Goal: Information Seeking & Learning: Learn about a topic

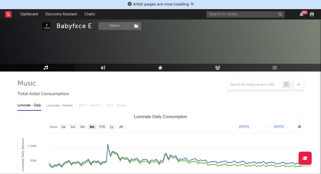
select select "6m"
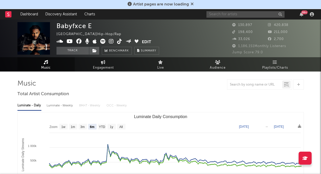
click at [226, 13] on input "text" at bounding box center [245, 14] width 78 height 7
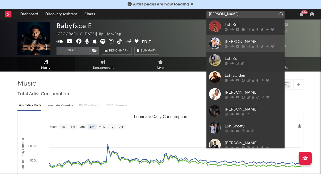
type input "[PERSON_NAME]"
click at [260, 42] on div "[PERSON_NAME]" at bounding box center [252, 41] width 57 height 6
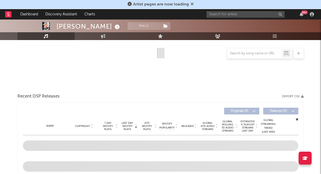
select select "6m"
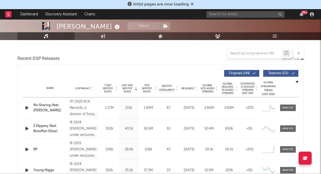
scroll to position [206, 0]
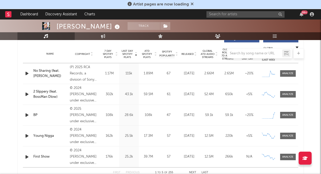
click at [52, 118] on div "Name BP Copyright © 2025 [PERSON_NAME] under exclusive license to Motion Music,…" at bounding box center [160, 115] width 275 height 21
click at [282, 117] on div at bounding box center [287, 115] width 11 height 4
select select "1w"
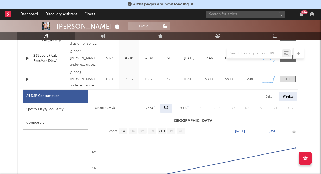
scroll to position [248, 0]
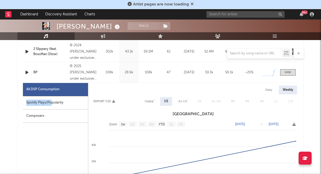
click at [51, 100] on div "Spotify Plays/Popularity" at bounding box center [55, 102] width 65 height 13
select select "1w"
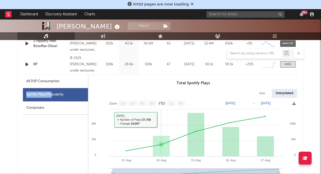
scroll to position [263, 0]
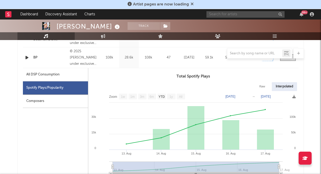
click at [234, 15] on input "text" at bounding box center [245, 14] width 78 height 7
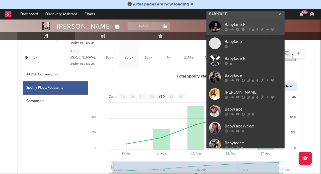
type input "BABYFXCE"
click at [239, 22] on div "Babyfxce E" at bounding box center [252, 25] width 57 height 6
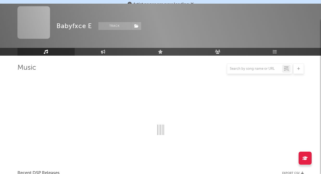
scroll to position [263, 0]
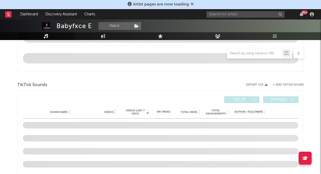
select select "6m"
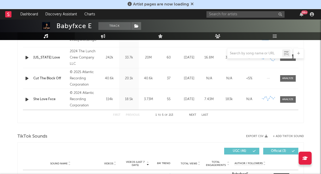
click at [53, 78] on div "Cut The Block Off" at bounding box center [50, 78] width 34 height 5
click at [289, 79] on div at bounding box center [287, 78] width 11 height 4
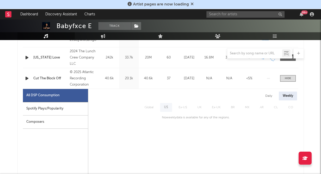
click at [48, 103] on div "Spotify Plays/Popularity" at bounding box center [55, 108] width 65 height 13
select select "1w"
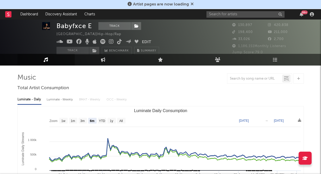
scroll to position [4, 0]
